Goal: Task Accomplishment & Management: Manage account settings

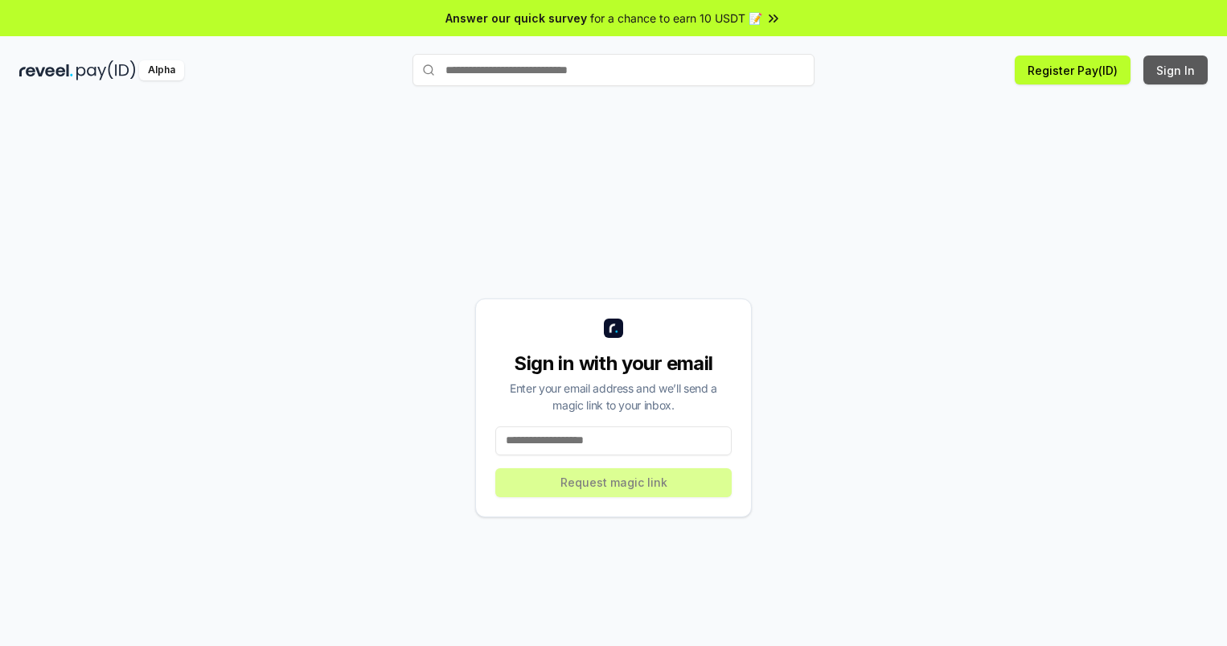
click at [1177, 70] on button "Sign In" at bounding box center [1176, 69] width 64 height 29
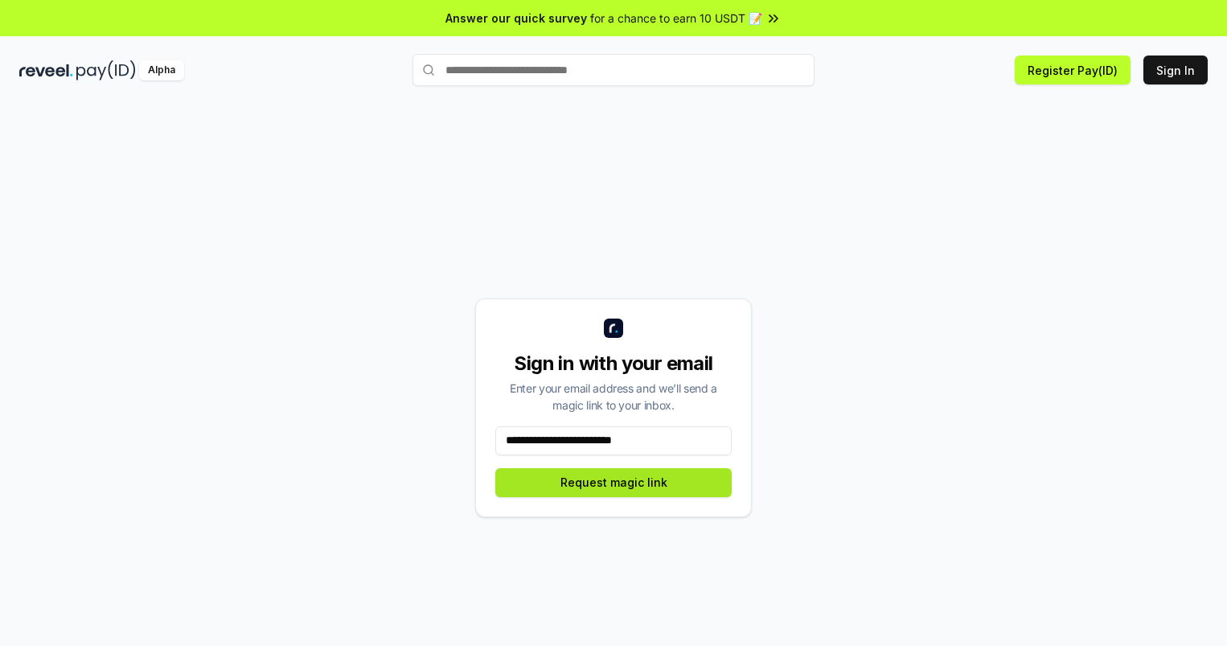
type input "**********"
click at [614, 482] on button "Request magic link" at bounding box center [613, 482] width 236 height 29
